Goal: Task Accomplishment & Management: Use online tool/utility

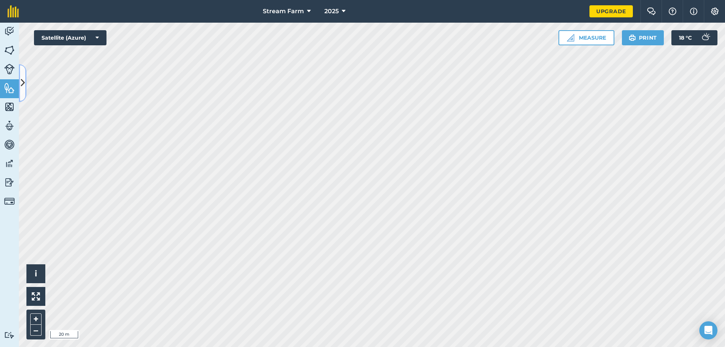
click at [23, 86] on icon at bounding box center [23, 82] width 4 height 13
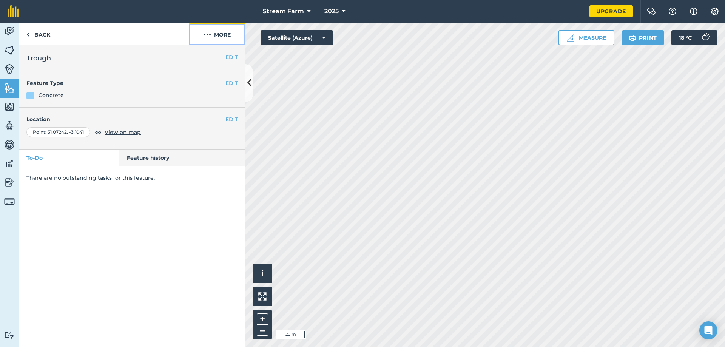
click at [222, 29] on button "More" at bounding box center [217, 34] width 57 height 22
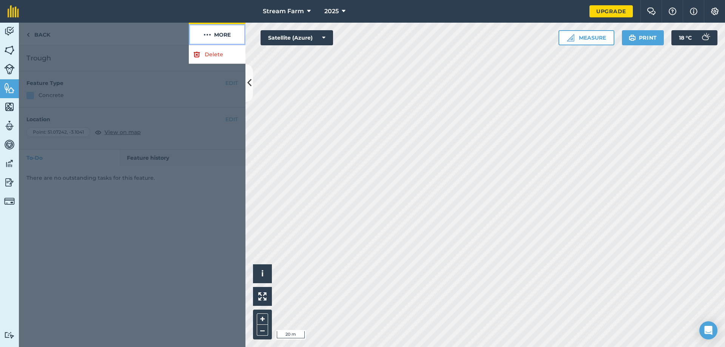
click at [222, 29] on button "More" at bounding box center [217, 34] width 57 height 22
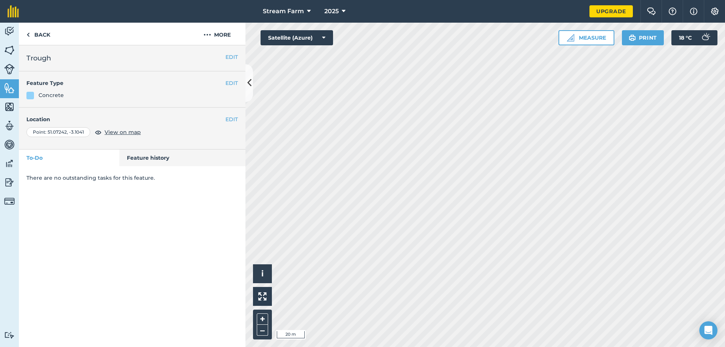
click at [220, 190] on div "EDIT Trough EDIT Feature Type Concrete EDIT Location Point : [GEOGRAPHIC_DATA] …" at bounding box center [132, 196] width 226 height 302
drag, startPoint x: 223, startPoint y: 191, endPoint x: 594, endPoint y: 37, distance: 401.1
click at [594, 37] on button "Measure" at bounding box center [586, 37] width 56 height 15
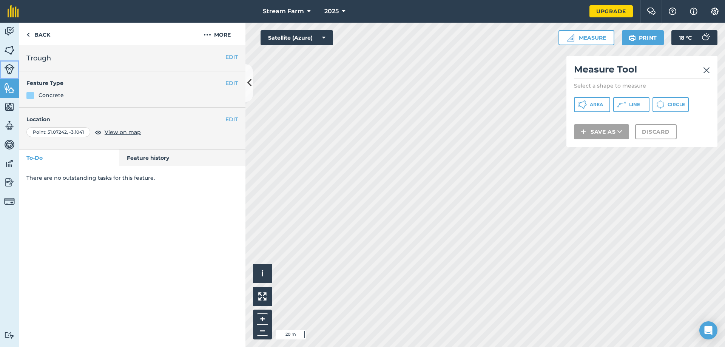
click at [7, 70] on img at bounding box center [9, 69] width 11 height 11
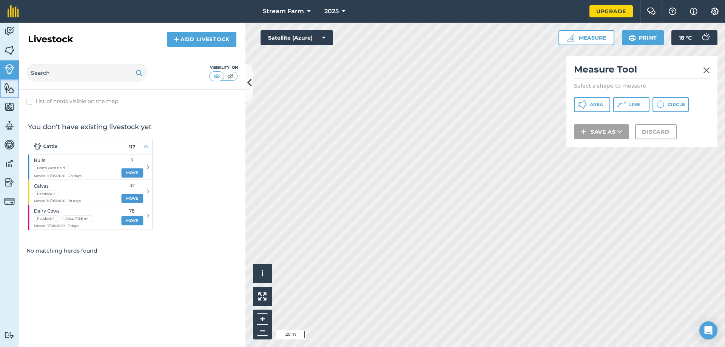
click at [7, 85] on img at bounding box center [9, 87] width 11 height 11
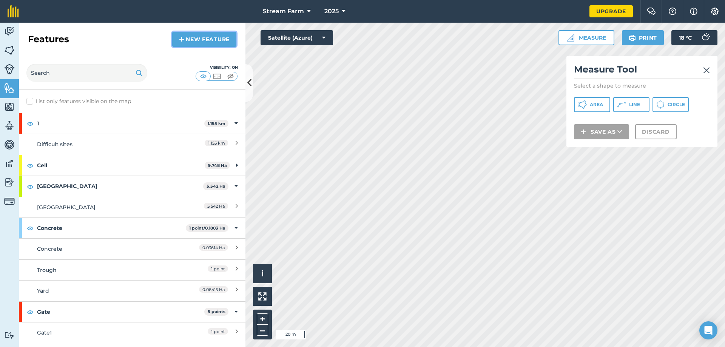
click at [220, 35] on link "New feature" at bounding box center [204, 39] width 64 height 15
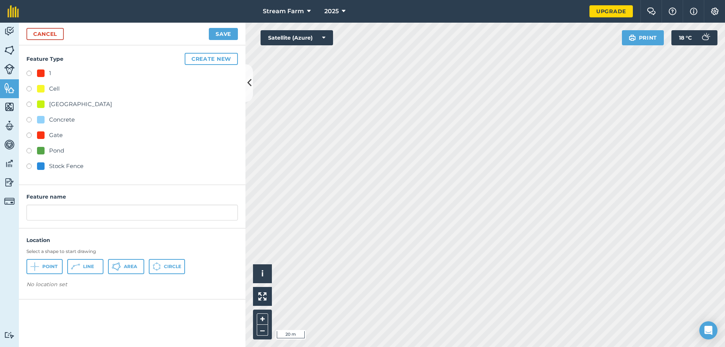
click at [55, 123] on div "Concrete" at bounding box center [62, 119] width 26 height 9
radio input "true"
drag, startPoint x: 48, startPoint y: 213, endPoint x: 13, endPoint y: 210, distance: 35.2
click at [13, 210] on div "Activity Fields Livestock Features Maps Team Vehicles Data Reporting Billing Tu…" at bounding box center [362, 185] width 725 height 324
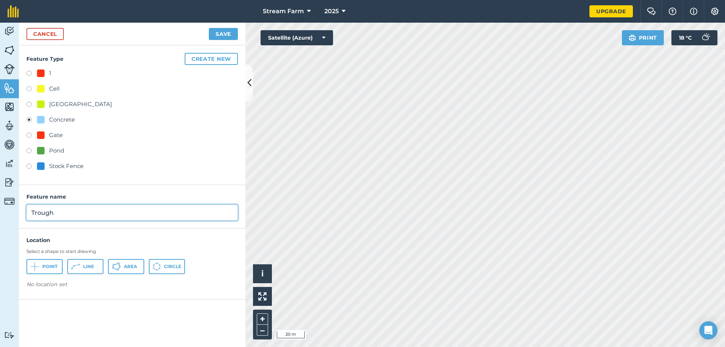
type input "Trough"
click at [221, 39] on button "Save" at bounding box center [223, 34] width 29 height 12
click at [56, 270] on button "Point" at bounding box center [44, 266] width 36 height 15
click at [208, 33] on div "Cancel Save" at bounding box center [132, 34] width 226 height 23
click at [212, 33] on button "Save" at bounding box center [223, 34] width 29 height 12
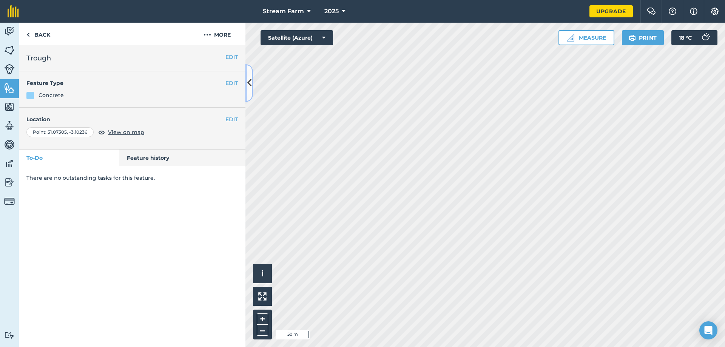
click at [249, 90] on button at bounding box center [249, 83] width 8 height 38
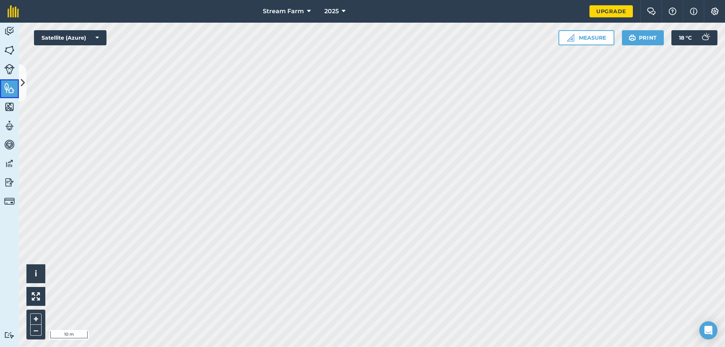
click at [17, 86] on link "Features" at bounding box center [9, 88] width 19 height 19
click at [23, 86] on icon at bounding box center [23, 82] width 4 height 13
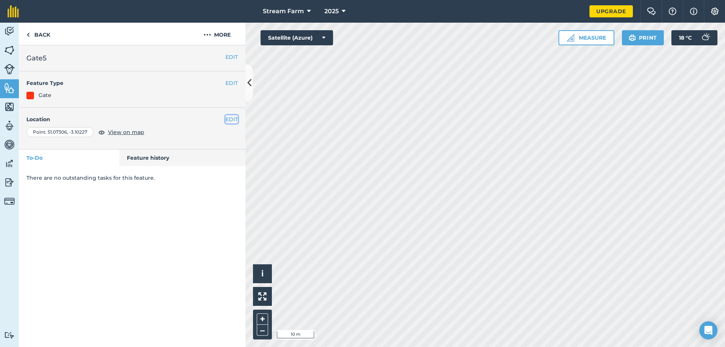
click at [230, 120] on button "EDIT" at bounding box center [231, 119] width 12 height 8
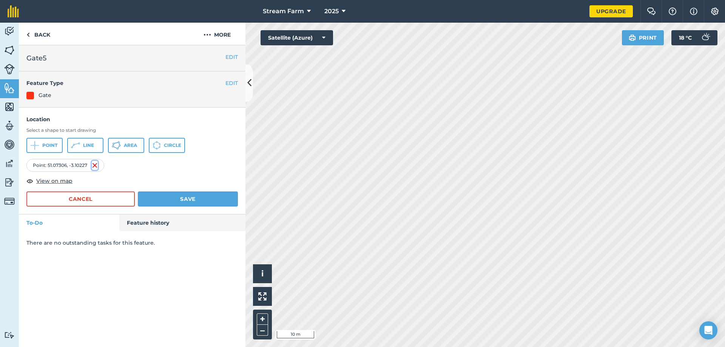
click at [96, 165] on img at bounding box center [95, 165] width 6 height 9
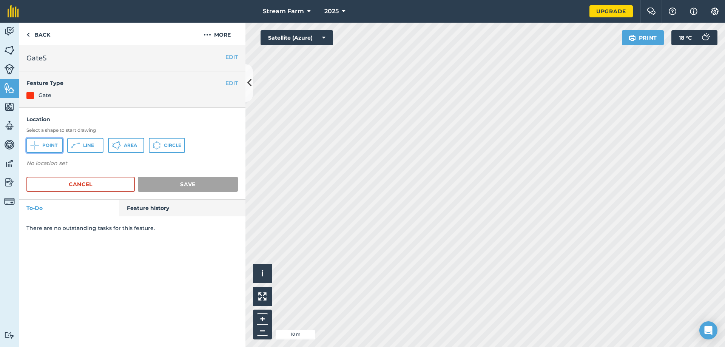
click at [47, 148] on span "Point" at bounding box center [49, 145] width 15 height 6
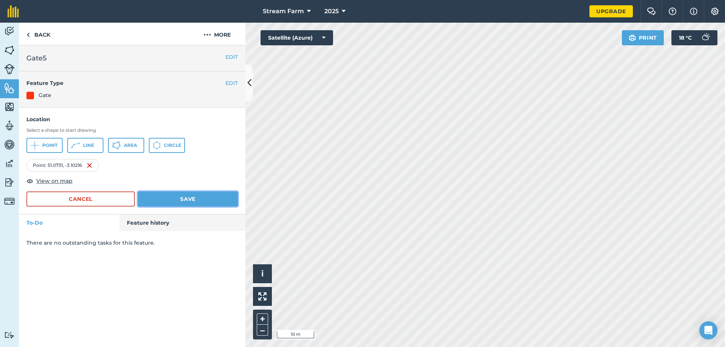
click at [171, 193] on button "Save" at bounding box center [188, 198] width 100 height 15
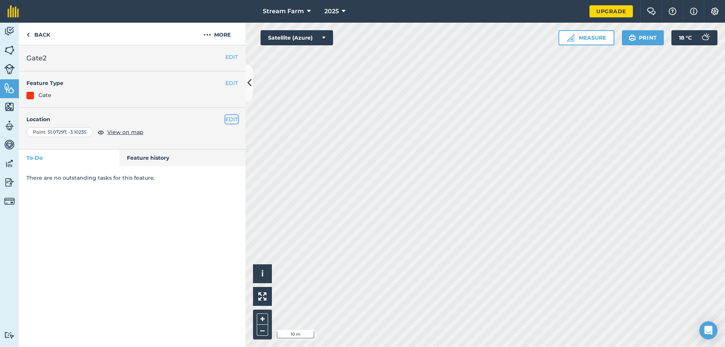
click at [231, 119] on button "EDIT" at bounding box center [231, 119] width 12 height 8
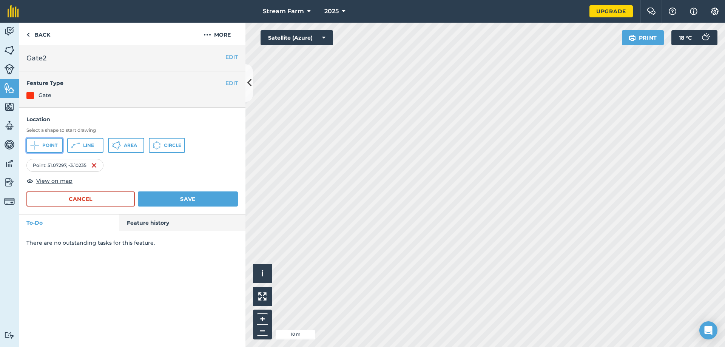
click at [48, 142] on span "Point" at bounding box center [49, 145] width 15 height 6
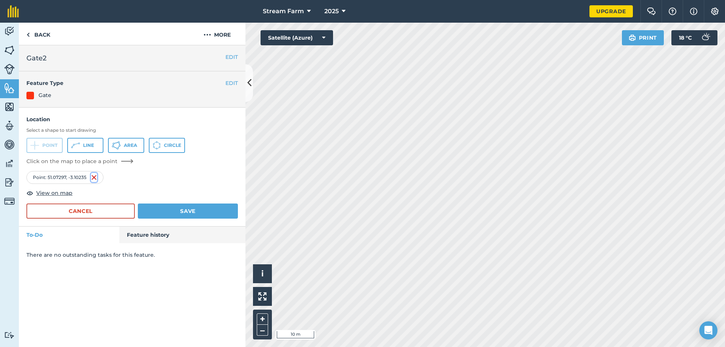
click at [94, 176] on img at bounding box center [94, 177] width 6 height 9
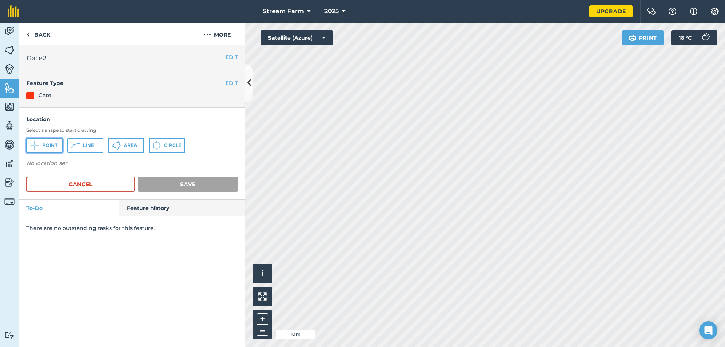
click at [52, 149] on button "Point" at bounding box center [44, 145] width 36 height 15
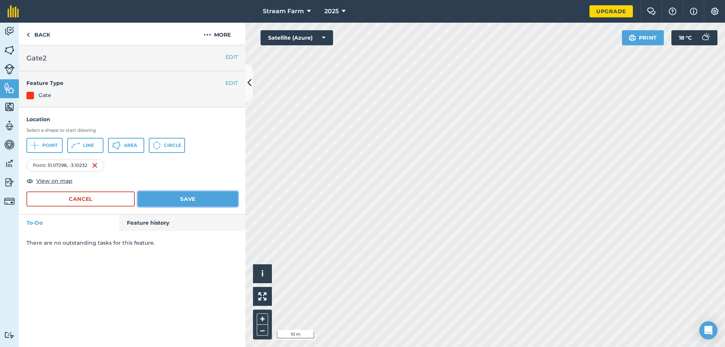
click at [190, 193] on button "Save" at bounding box center [188, 198] width 100 height 15
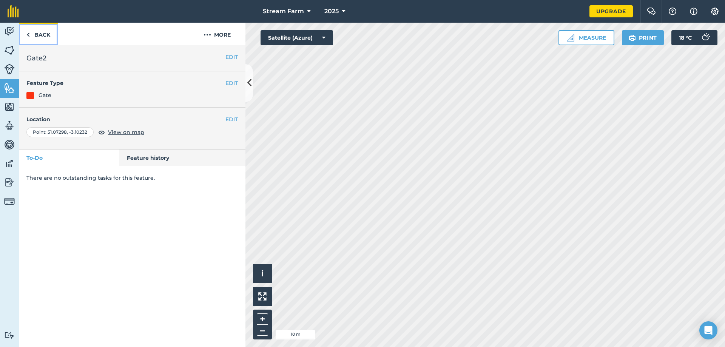
click at [26, 34] on link "Back" at bounding box center [38, 34] width 39 height 22
click at [45, 41] on link "Back" at bounding box center [38, 34] width 39 height 22
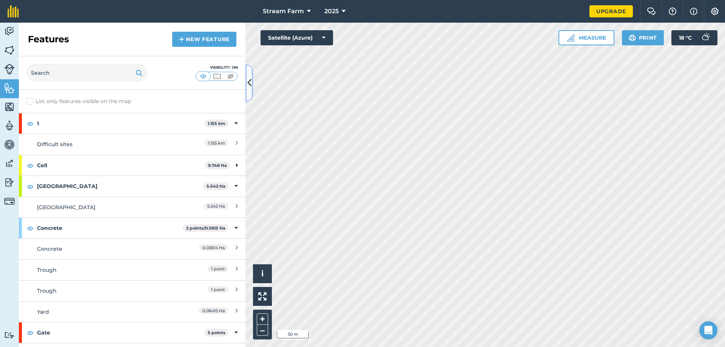
click at [248, 88] on icon at bounding box center [249, 82] width 4 height 13
